Goal: Task Accomplishment & Management: Manage account settings

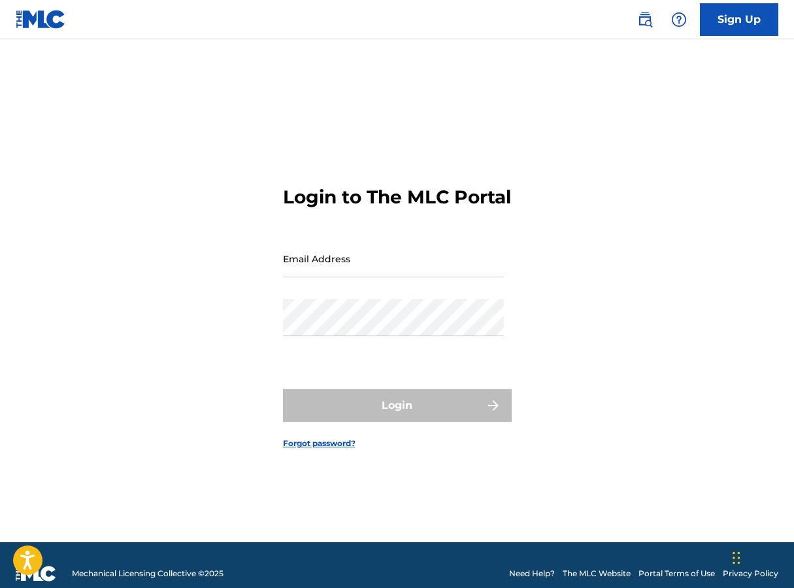
click at [416, 277] on input "Email Address" at bounding box center [393, 258] width 221 height 37
type input "[EMAIL_ADDRESS][DOMAIN_NAME]"
click at [363, 348] on div "Password" at bounding box center [393, 328] width 221 height 59
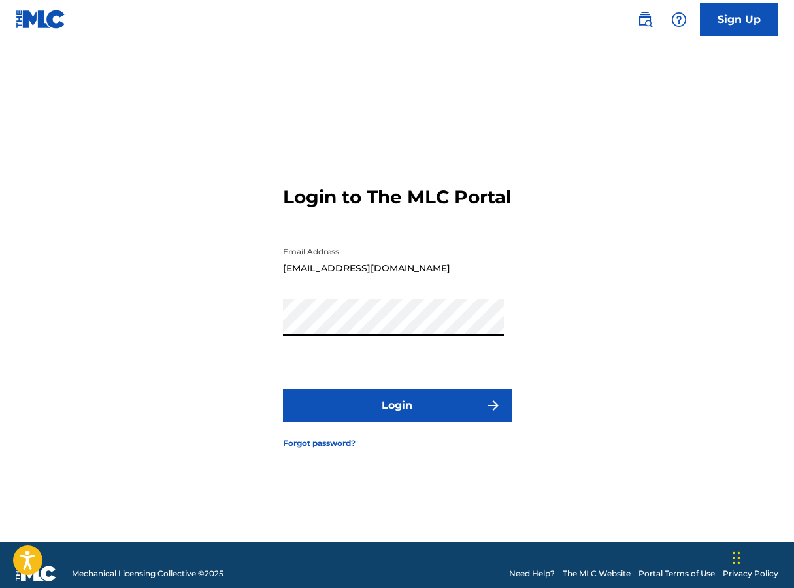
click at [283, 389] on button "Login" at bounding box center [397, 405] width 229 height 33
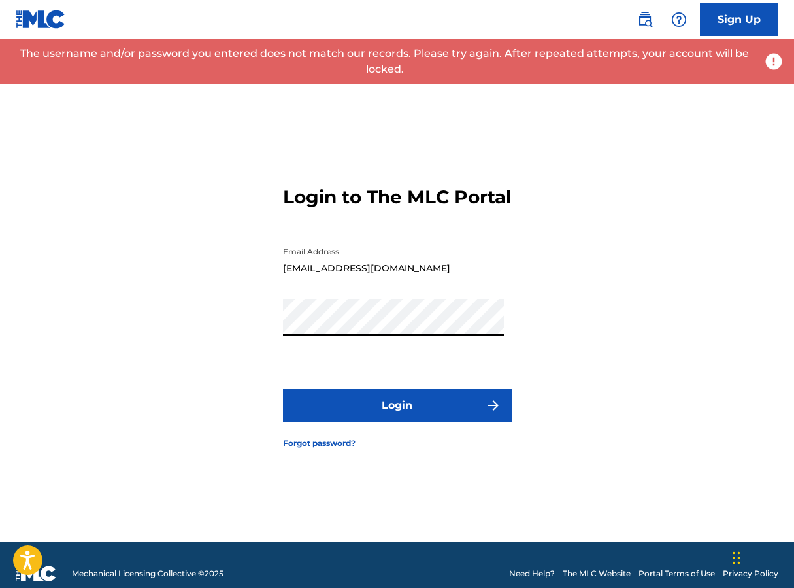
click at [236, 326] on div "Login to The MLC Portal Email Address [EMAIL_ADDRESS][DOMAIN_NAME] Password Log…" at bounding box center [397, 307] width 794 height 470
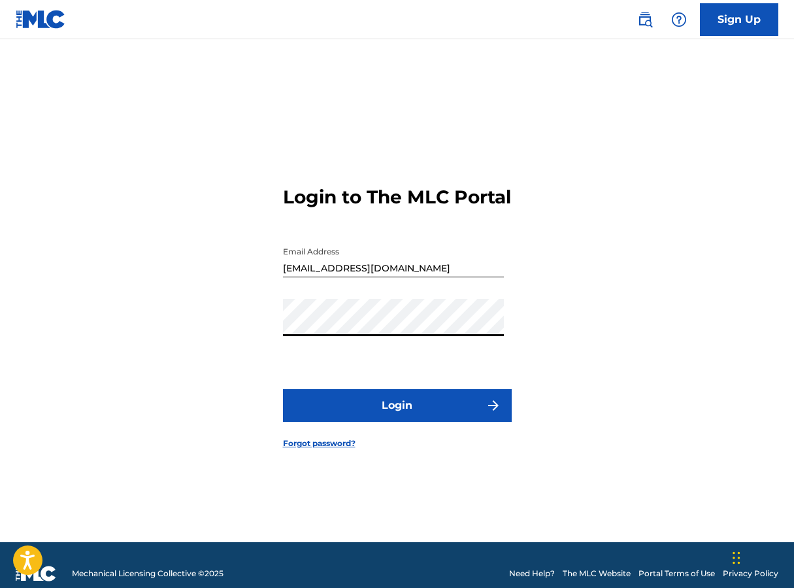
click at [283, 389] on button "Login" at bounding box center [397, 405] width 229 height 33
click at [126, 333] on div "Login to The MLC Portal Email Address [EMAIL_ADDRESS][DOMAIN_NAME] Password Log…" at bounding box center [397, 307] width 794 height 470
click at [283, 389] on button "Login" at bounding box center [397, 405] width 229 height 33
